Goal: Obtain resource: Download file/media

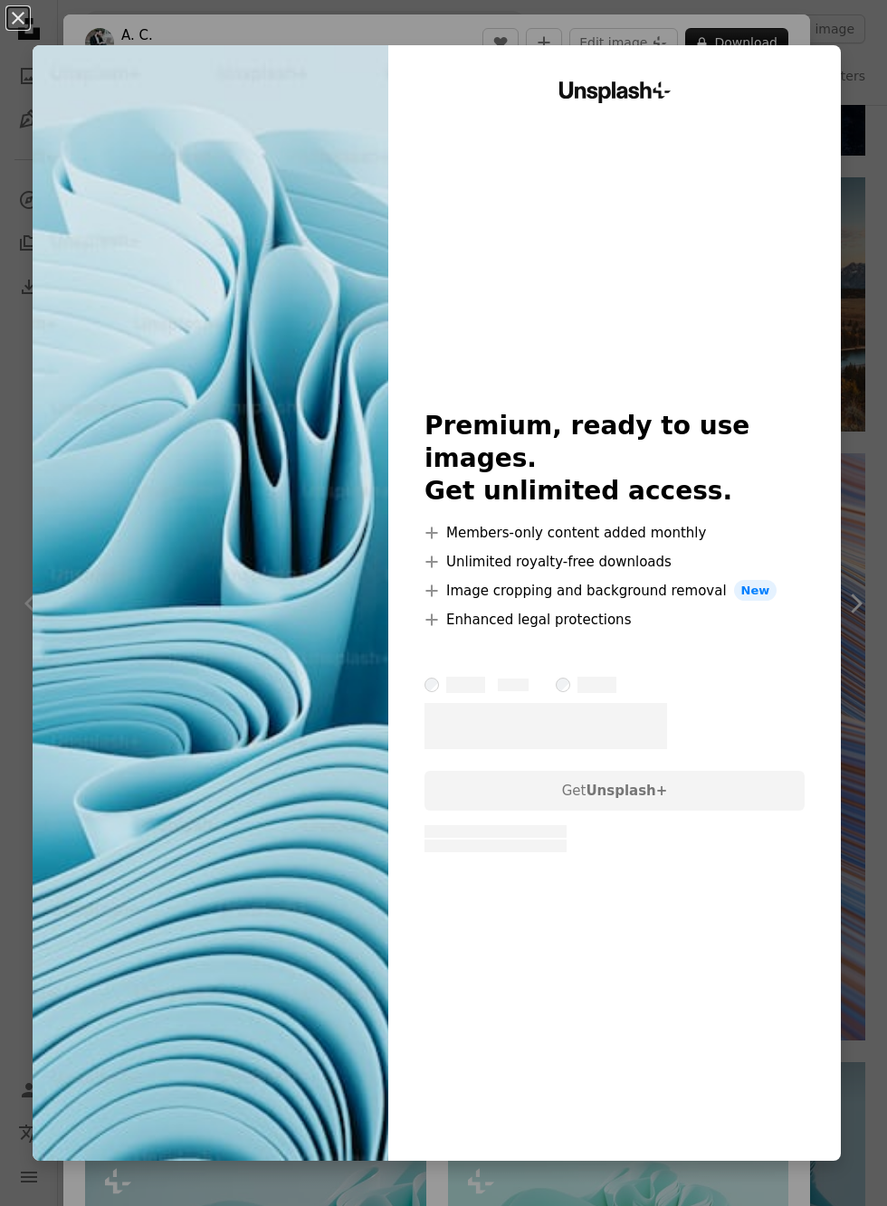
scroll to position [567, 0]
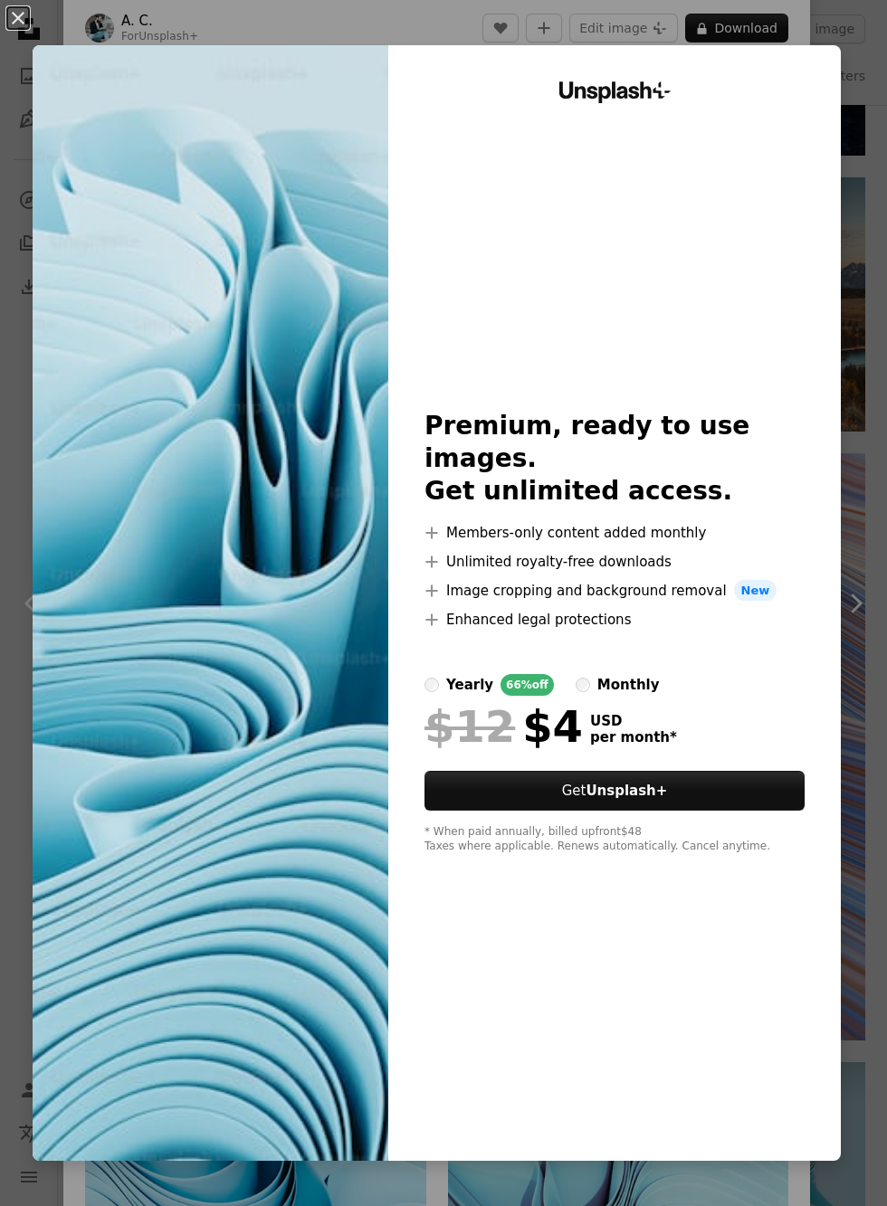
click at [16, 29] on button "An X shape" at bounding box center [18, 18] width 22 height 22
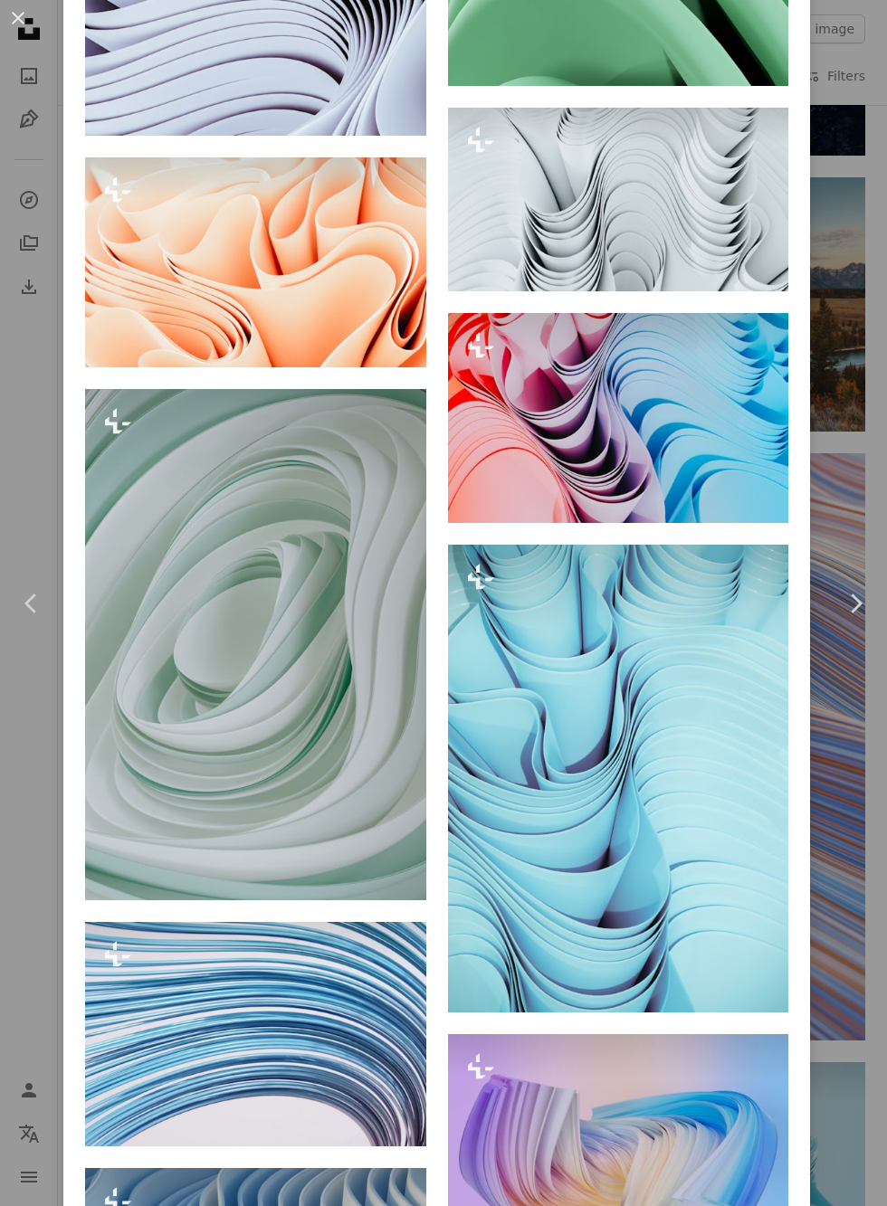
scroll to position [3281, 0]
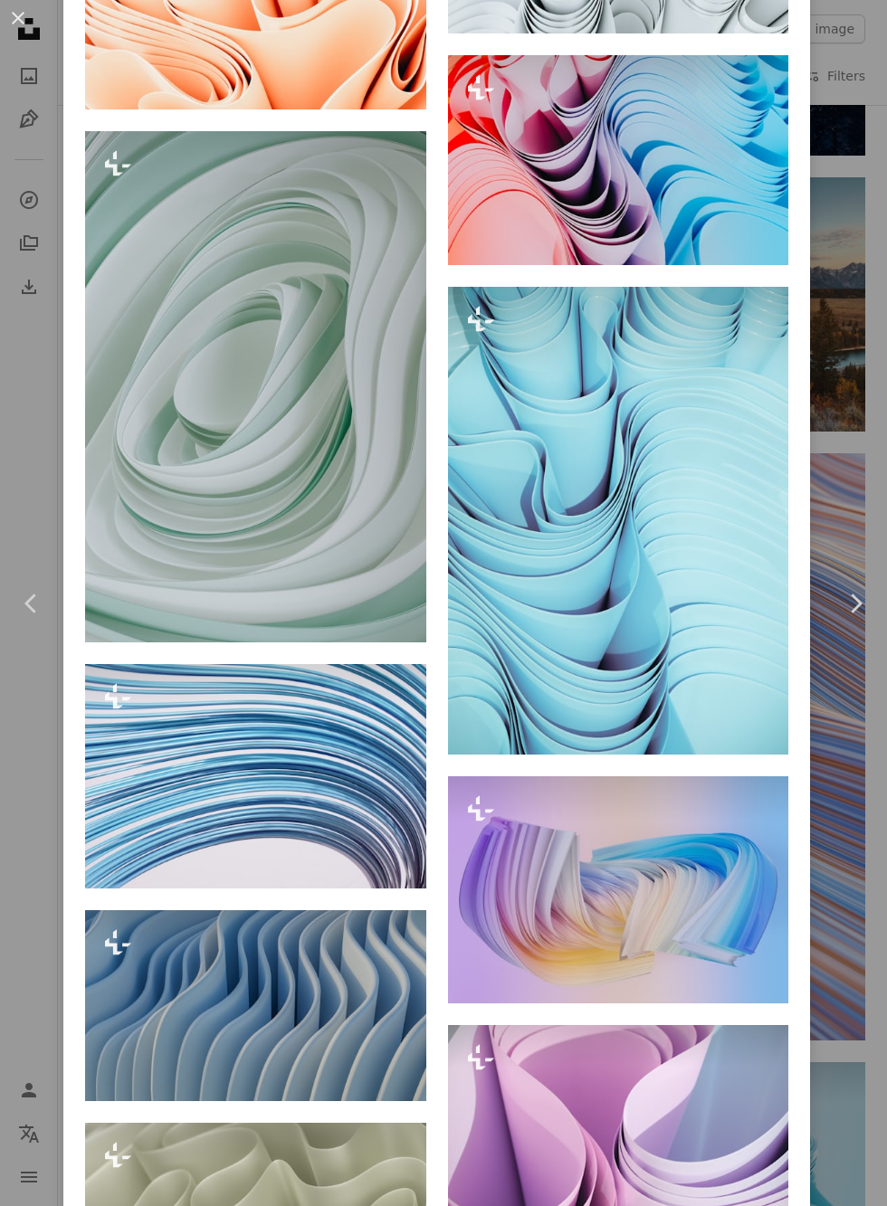
click at [16, 29] on button "An X shape" at bounding box center [18, 18] width 22 height 22
click at [16, 34] on icon "Unsplash logo Unsplash Home" at bounding box center [29, 29] width 36 height 36
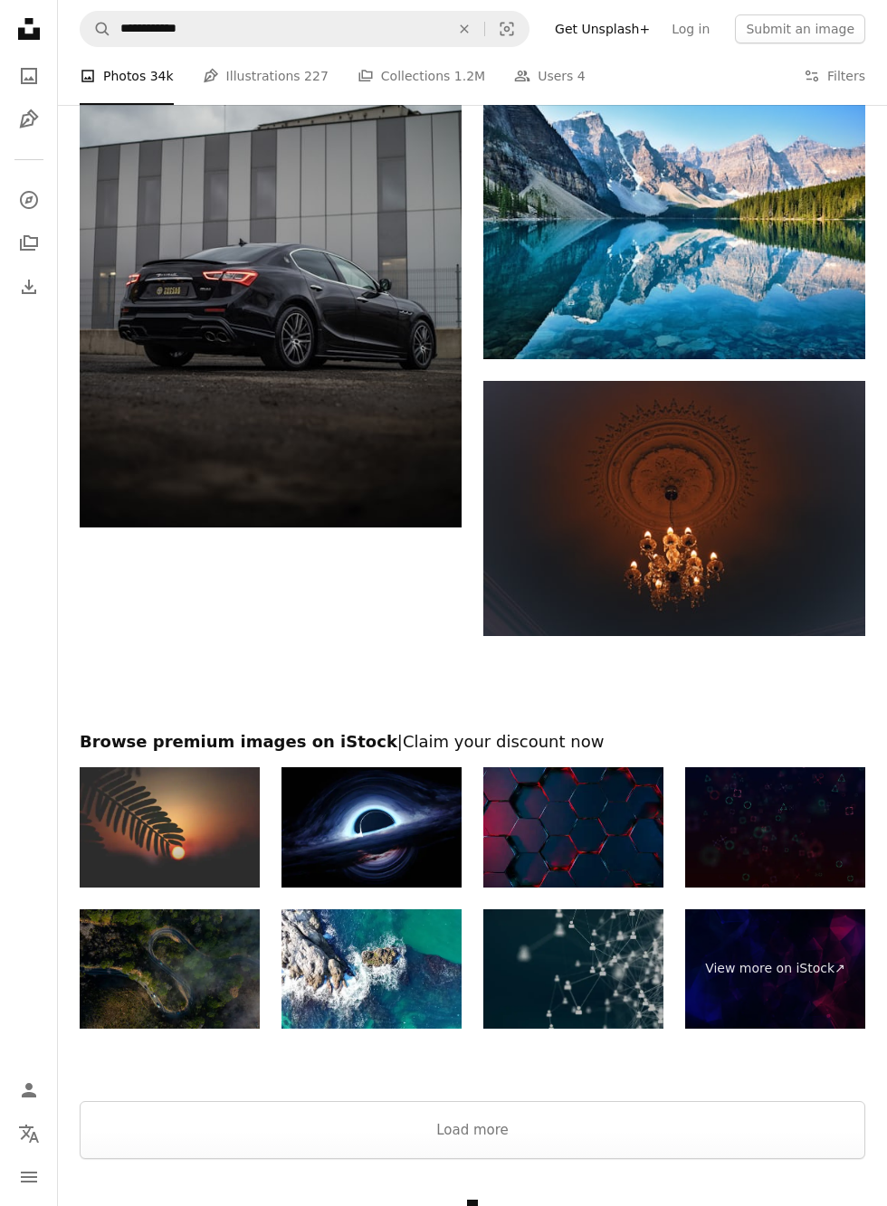
scroll to position [6536, 0]
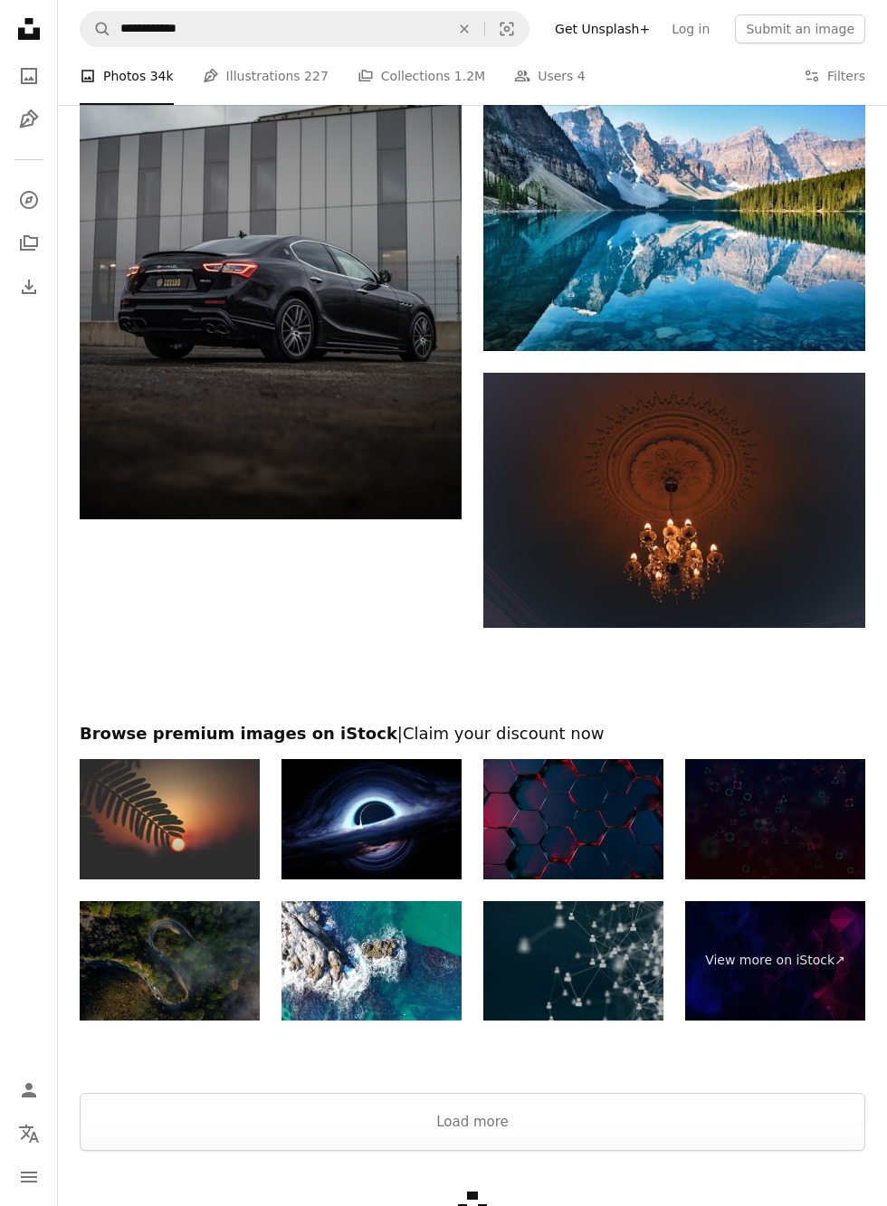
click at [420, 825] on img at bounding box center [371, 819] width 180 height 120
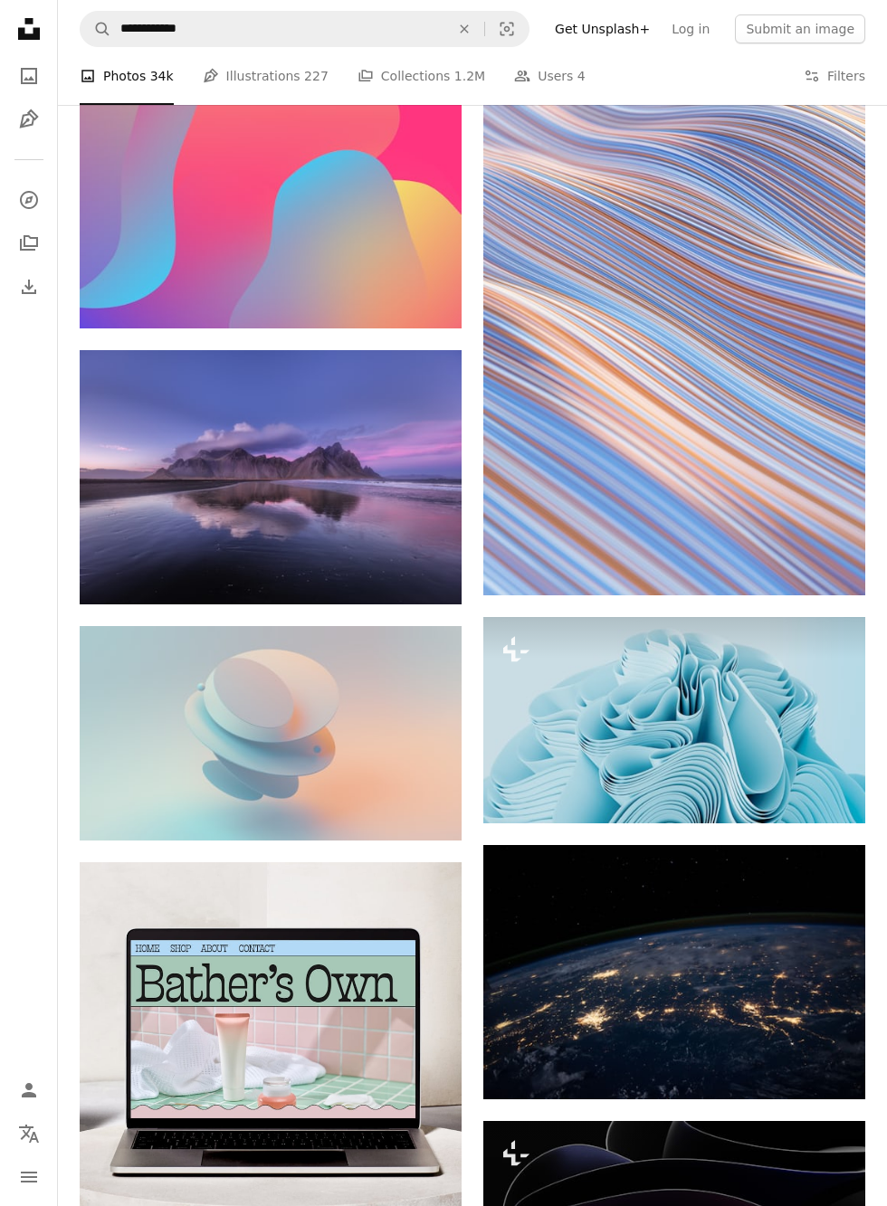
scroll to position [0, 0]
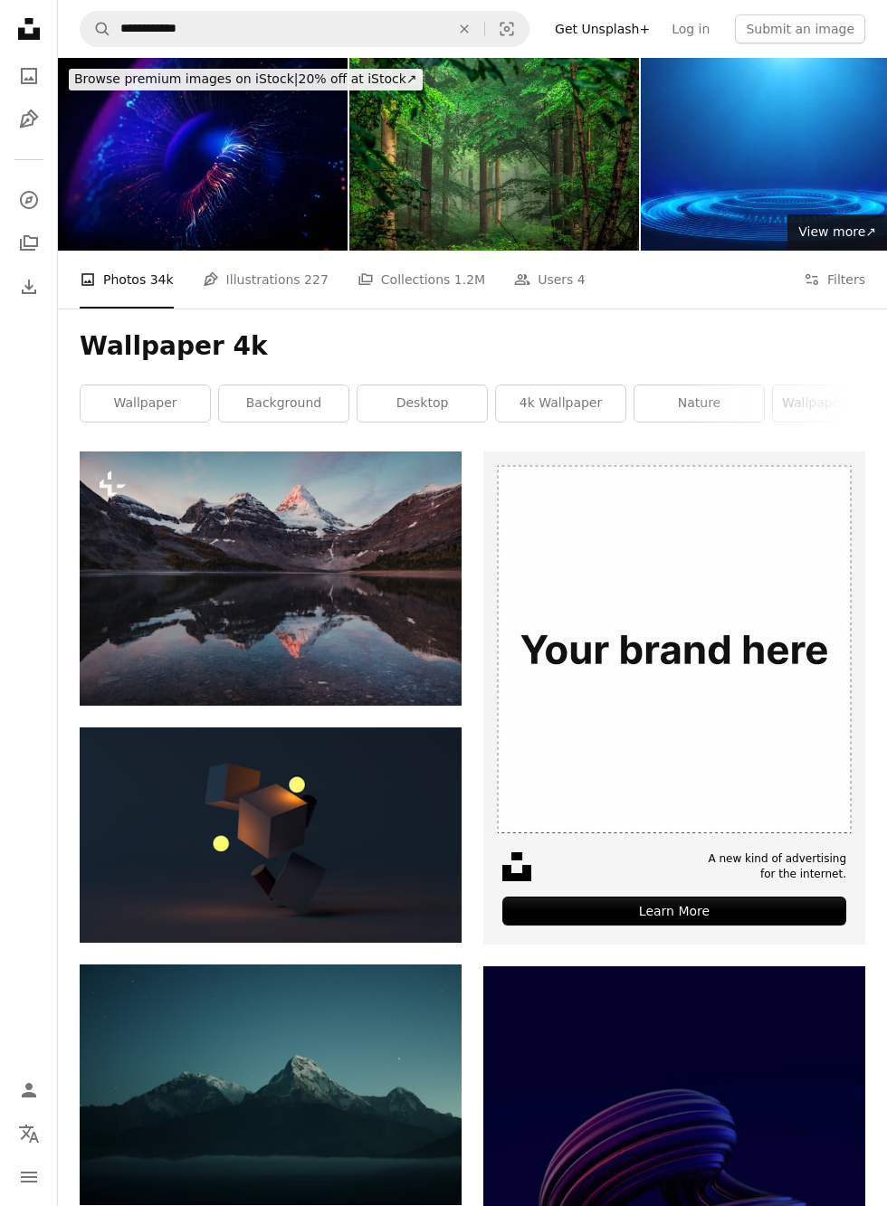
click at [432, 409] on link "desktop" at bounding box center [421, 403] width 129 height 36
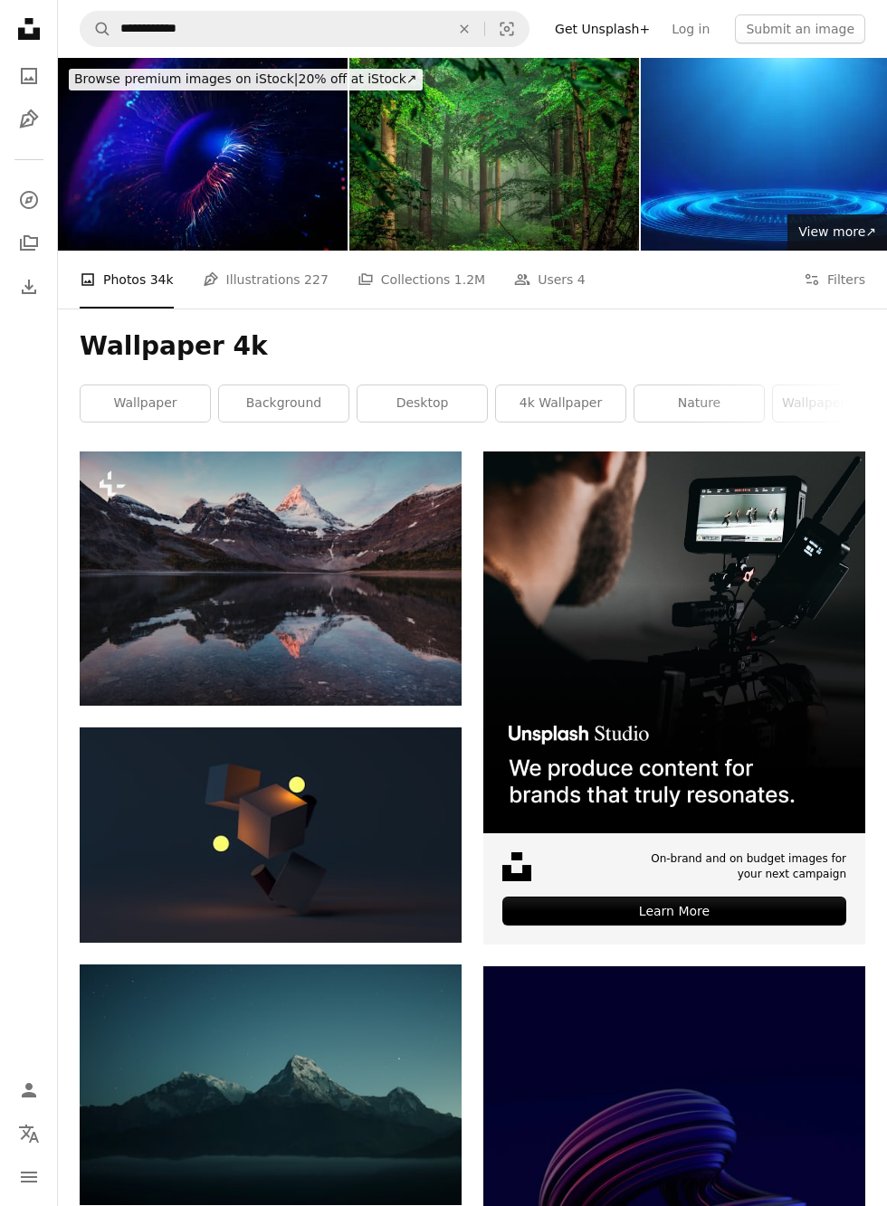
click at [568, 406] on link "4k wallpaper" at bounding box center [560, 403] width 129 height 36
